Goal: Task Accomplishment & Management: Manage account settings

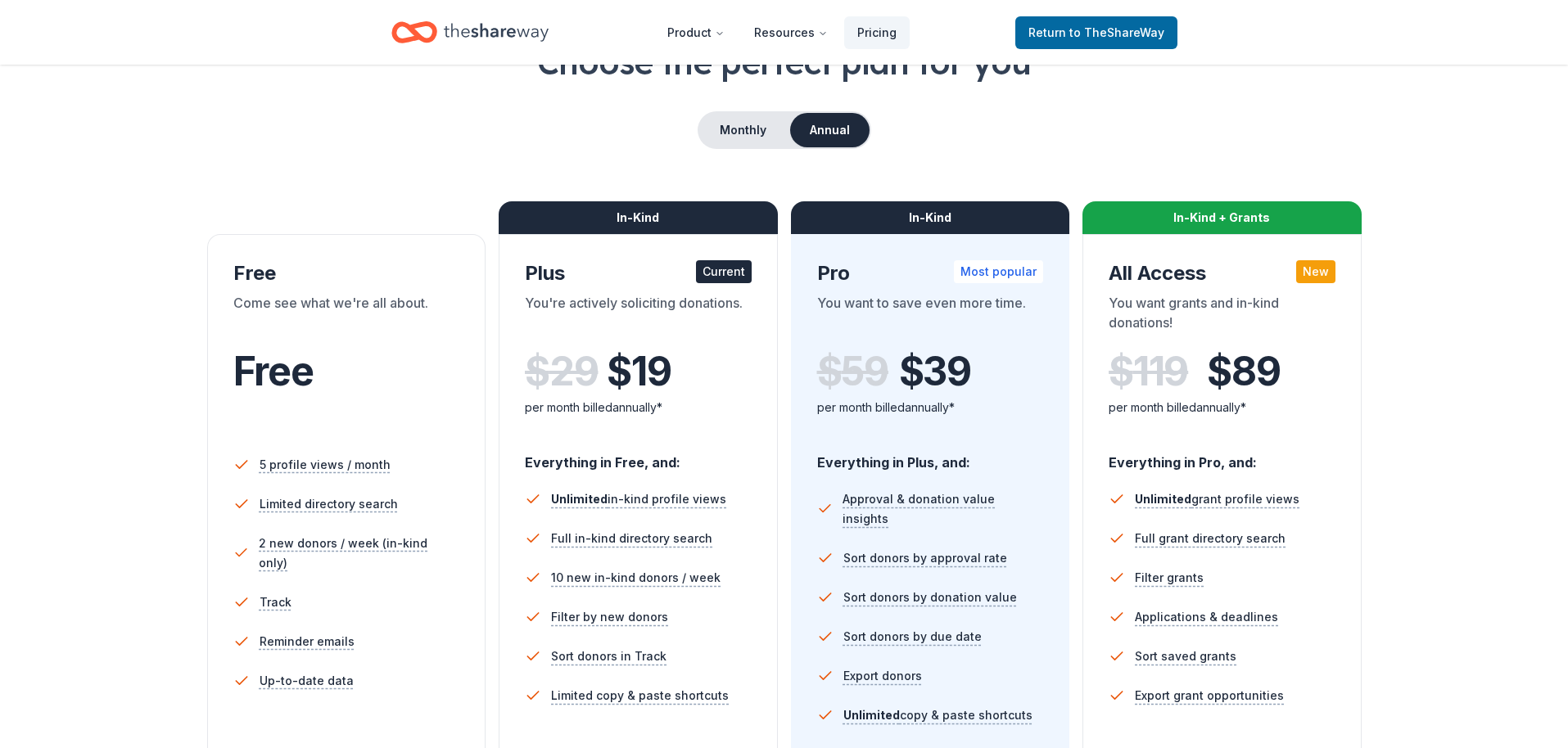
scroll to position [143, 0]
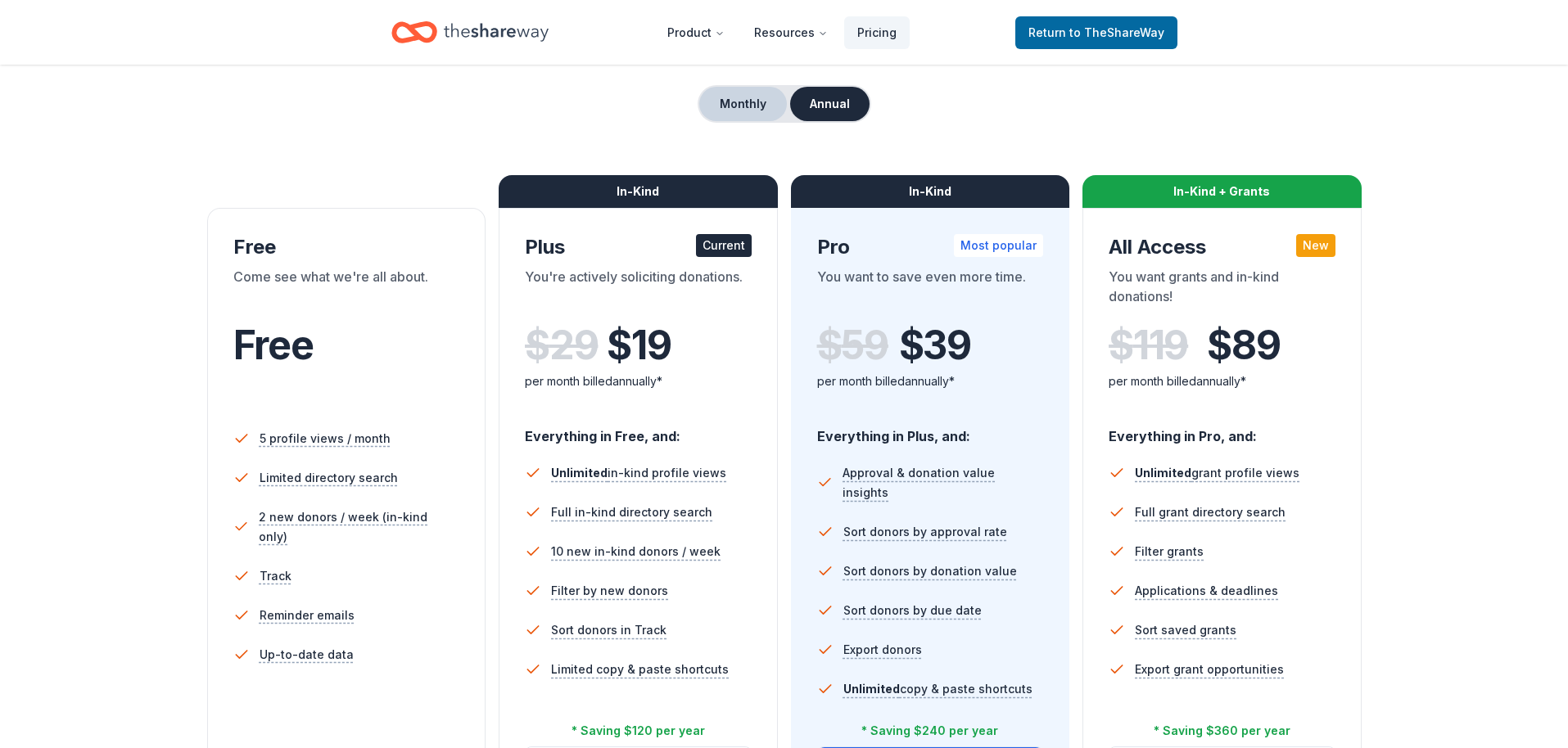
drag, startPoint x: 771, startPoint y: 117, endPoint x: 758, endPoint y: 110, distance: 14.8
click at [766, 114] on button "Monthly" at bounding box center [743, 104] width 88 height 35
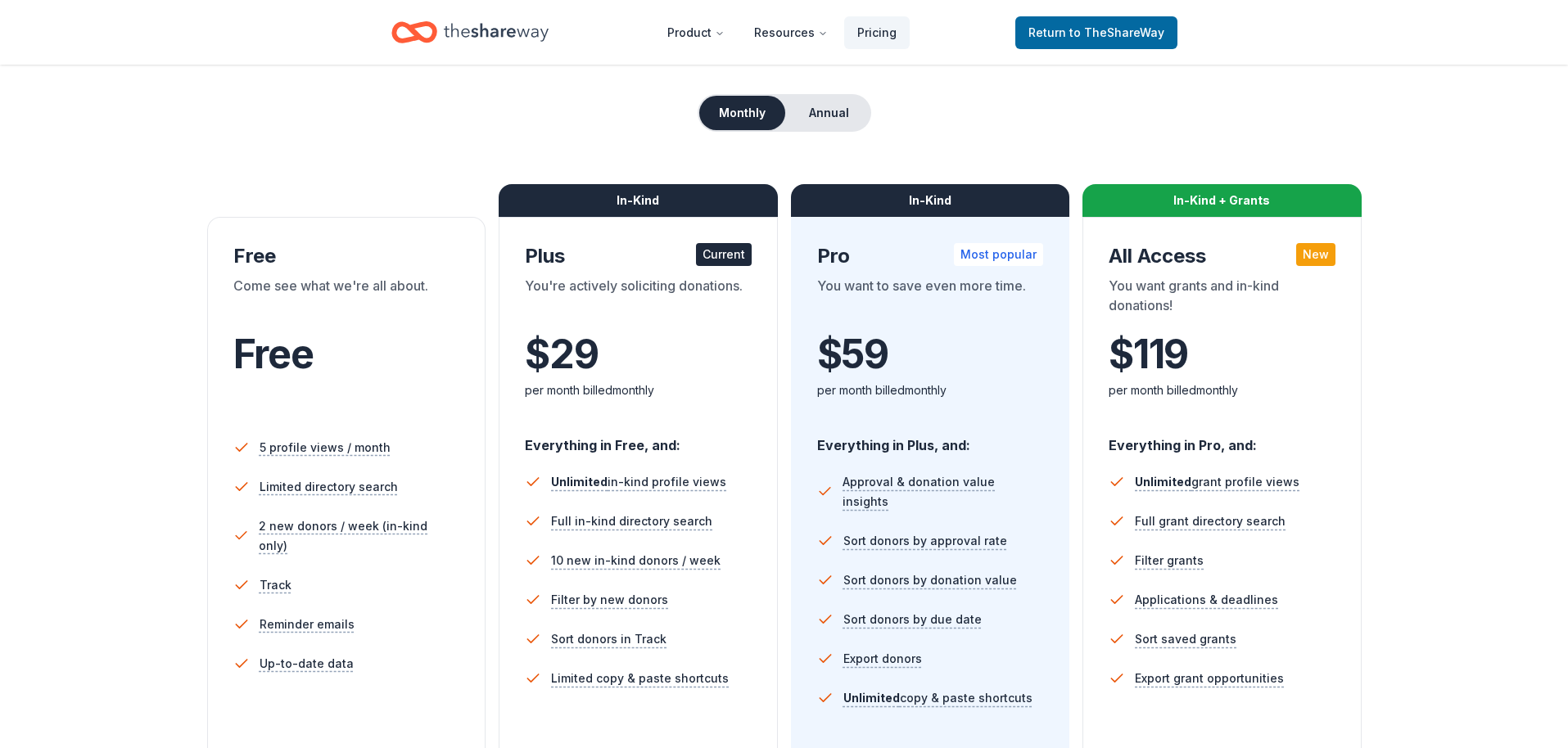
scroll to position [0, 0]
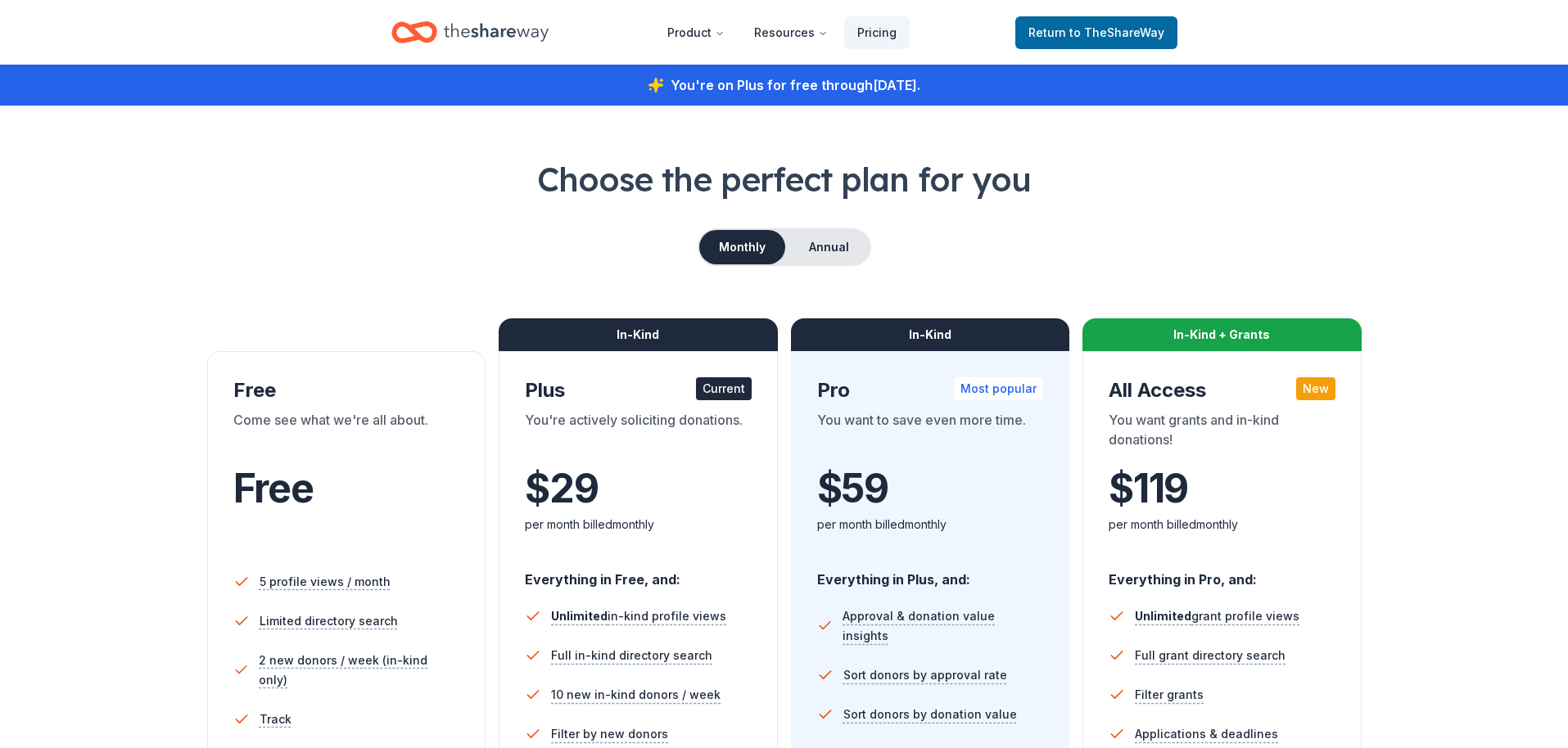
click at [485, 39] on icon "Home" at bounding box center [496, 32] width 105 height 34
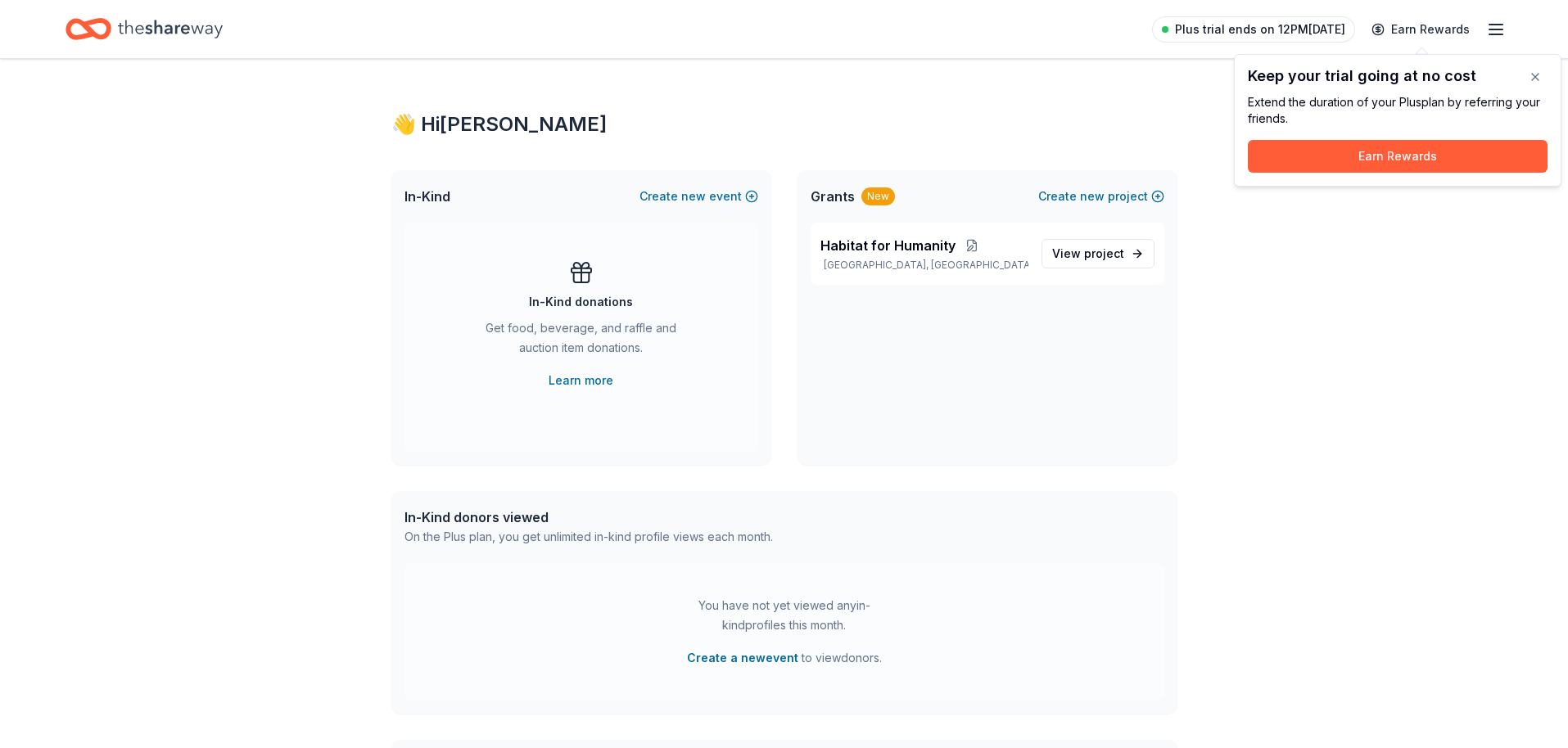
click at [1291, 31] on span "Plus trial ends on 12PM[DATE]" at bounding box center [1260, 30] width 170 height 20
click at [1528, 79] on button "button" at bounding box center [1535, 77] width 33 height 33
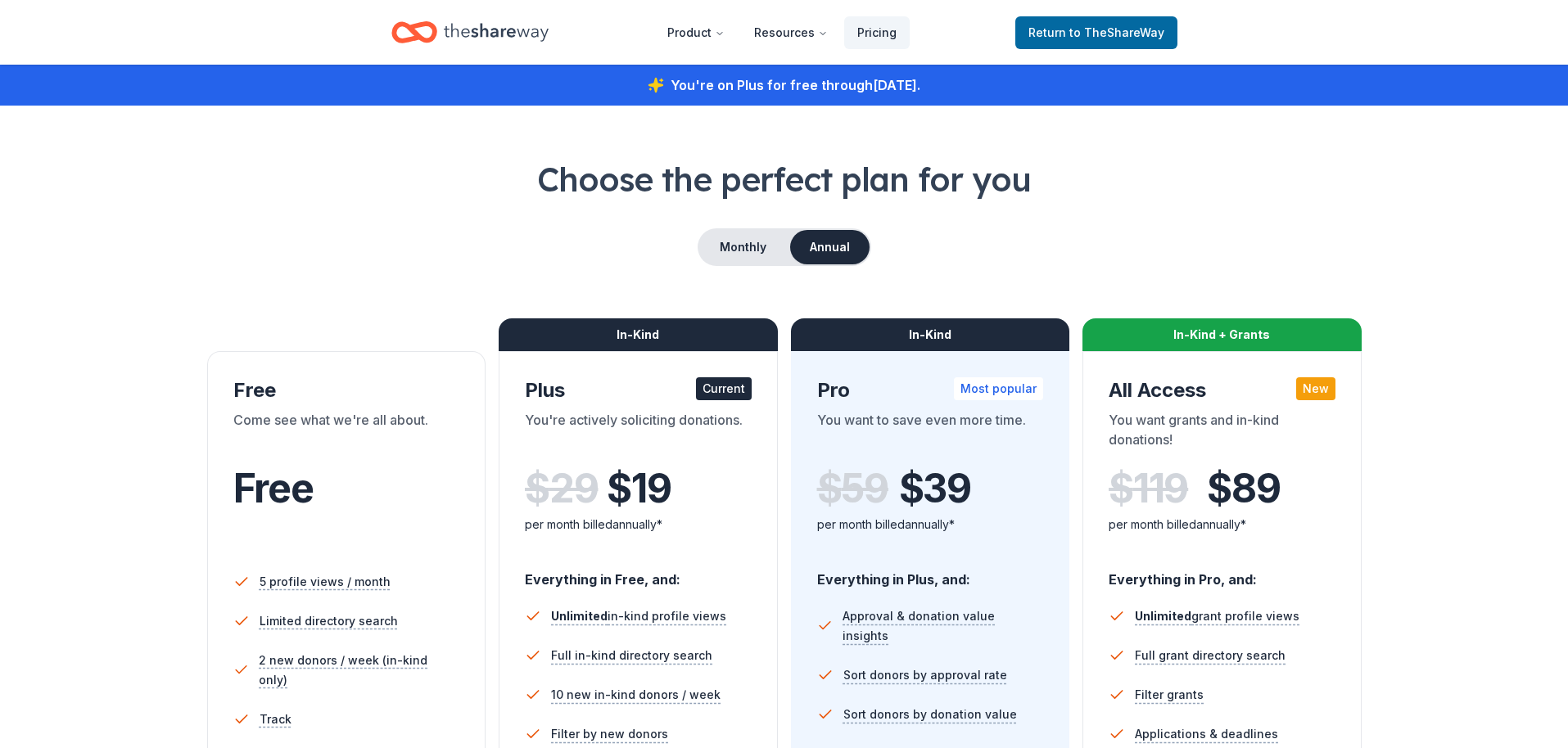
click at [513, 30] on icon "Home" at bounding box center [496, 32] width 105 height 18
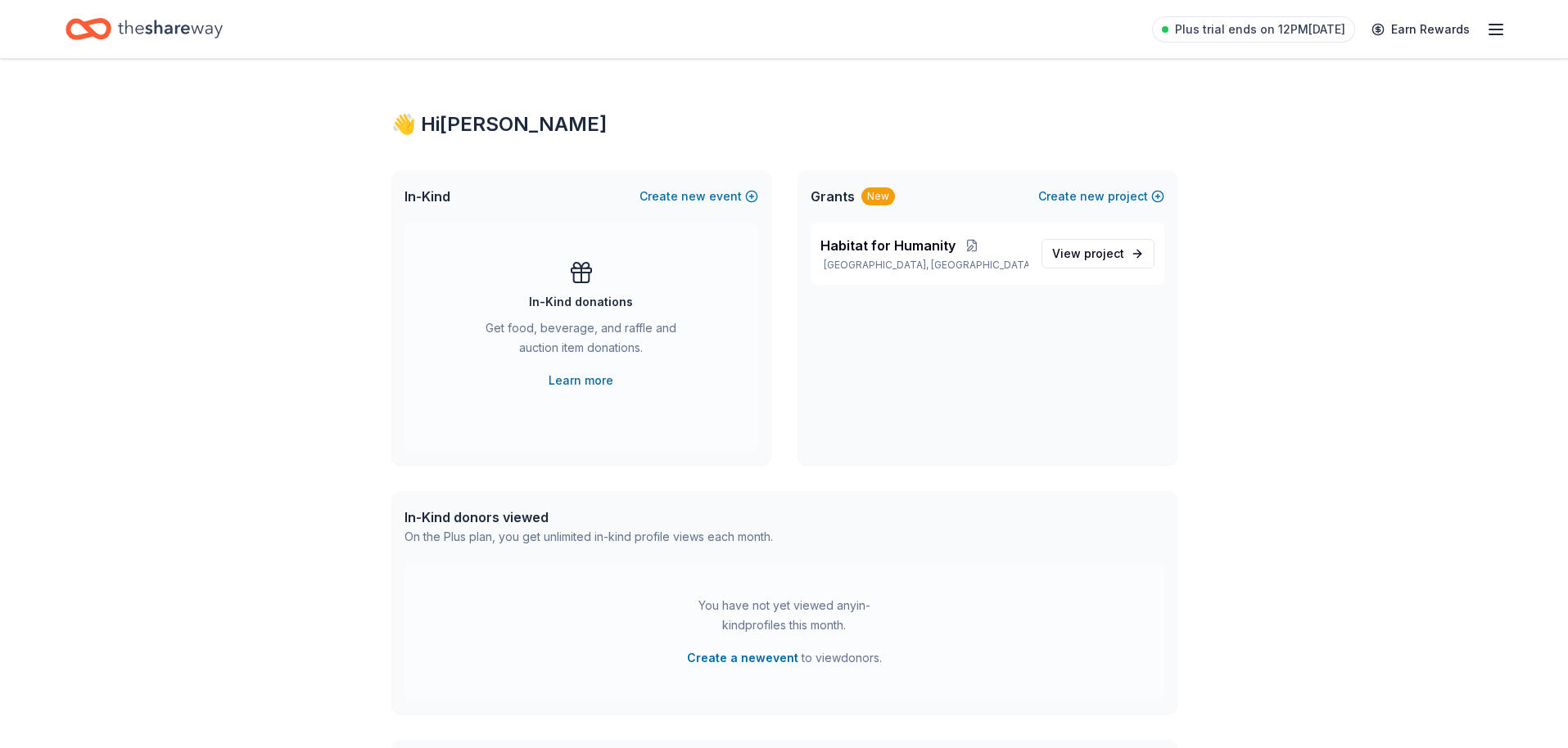
click at [1483, 33] on div "Plus trial ends on 12PM[DATE] Earn Rewards" at bounding box center [1329, 29] width 354 height 38
click at [1494, 32] on icon "button" at bounding box center [1496, 30] width 20 height 20
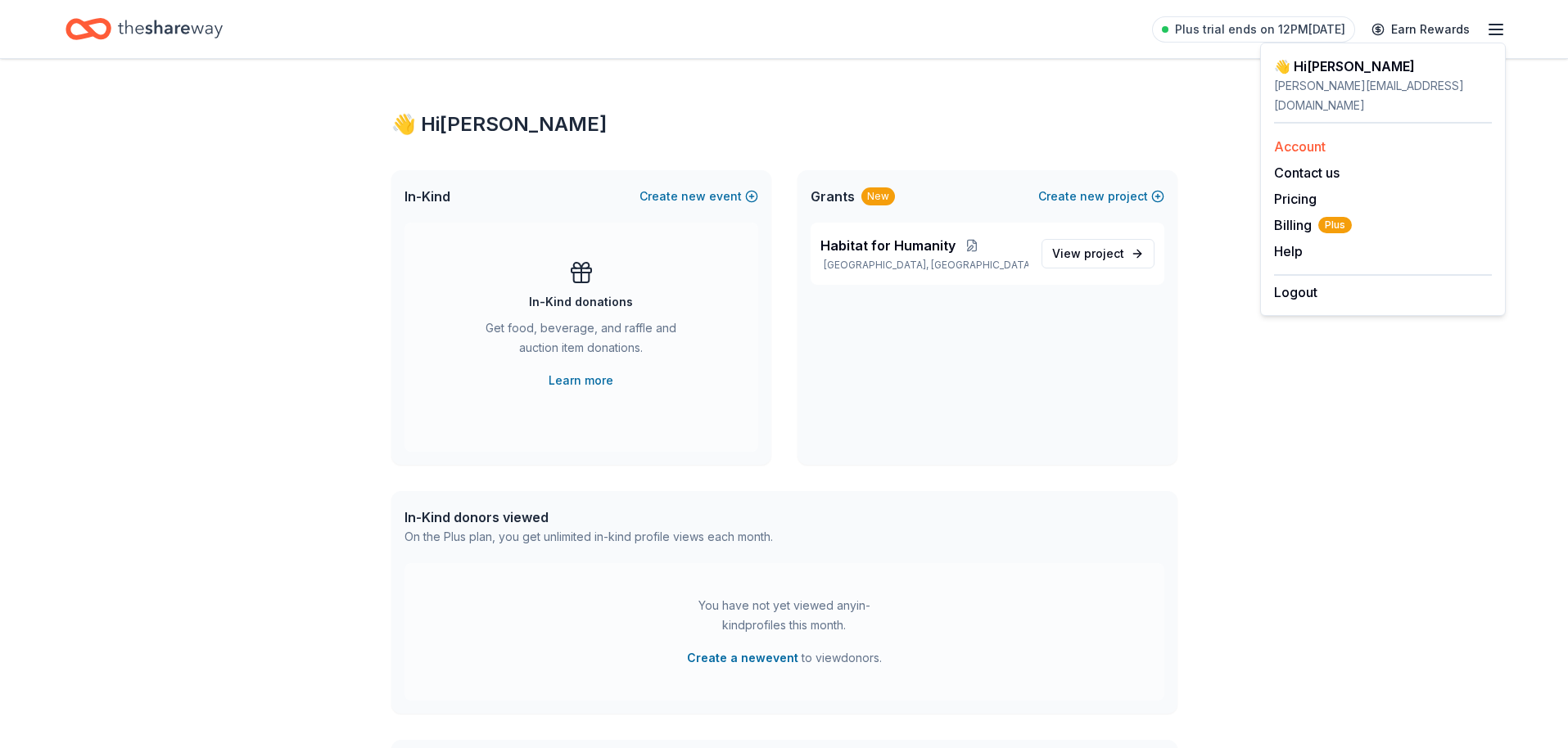
click at [1315, 138] on link "Account" at bounding box center [1299, 147] width 52 height 16
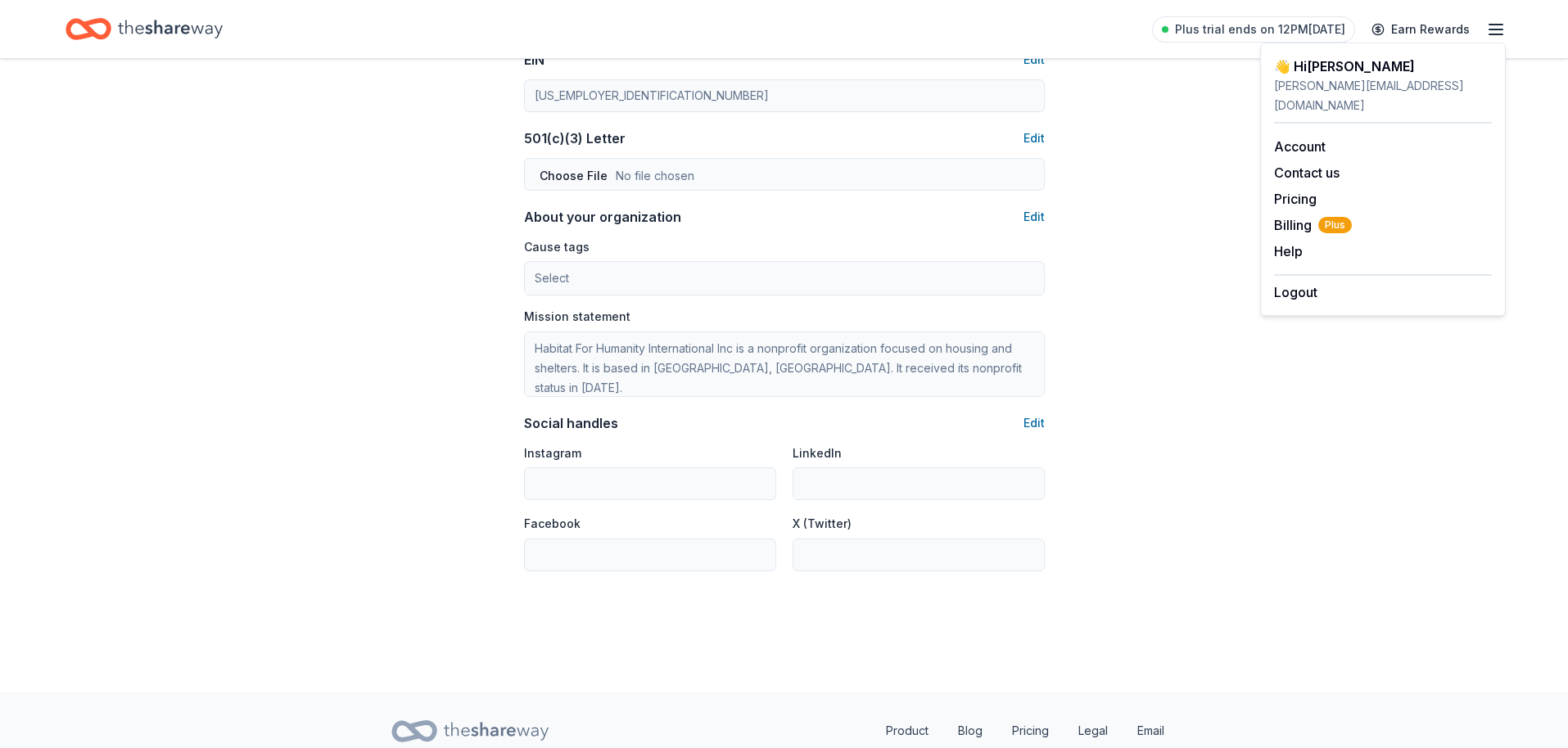
scroll to position [889, 0]
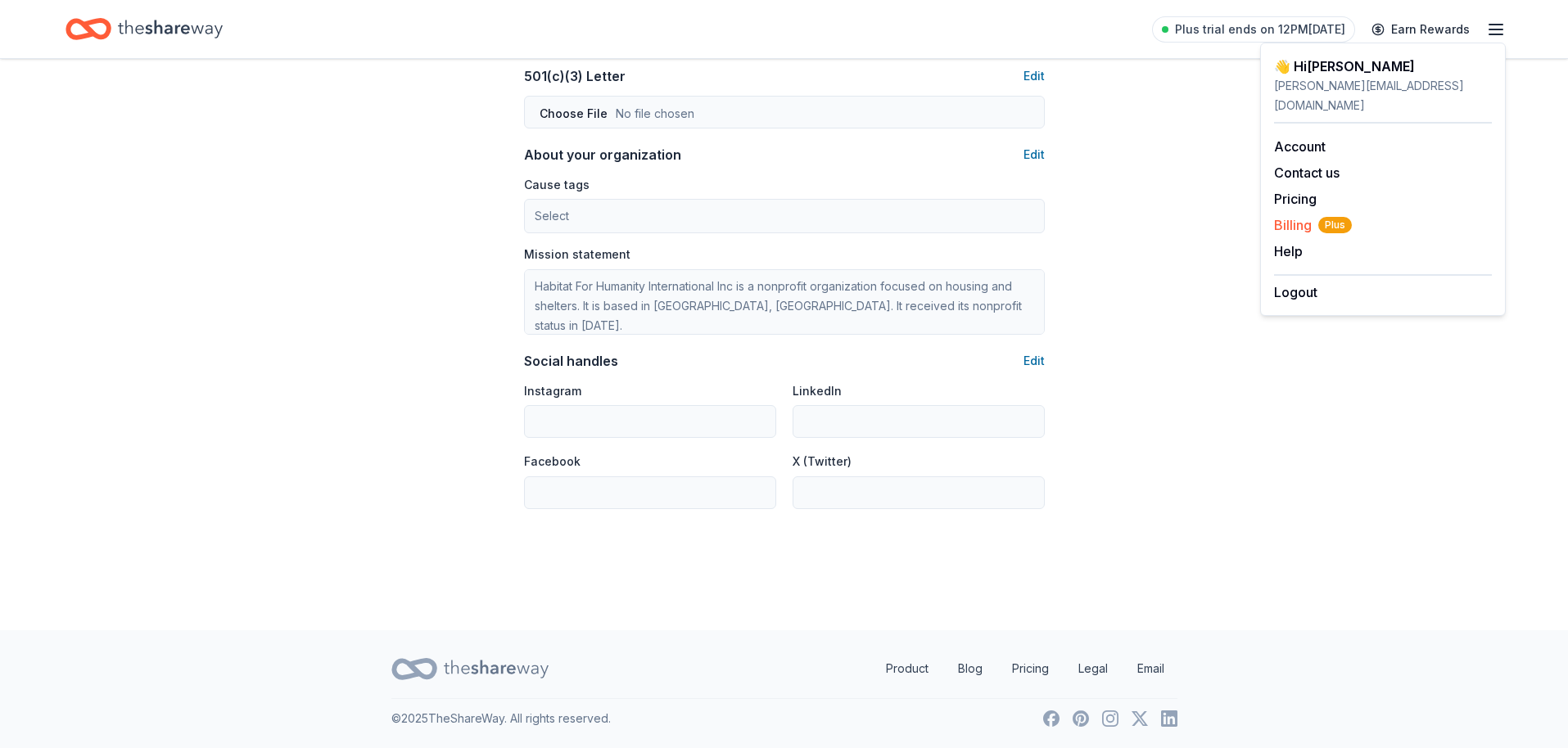
click at [1301, 215] on span "Billing Plus" at bounding box center [1312, 225] width 77 height 20
